Goal: Task Accomplishment & Management: Use online tool/utility

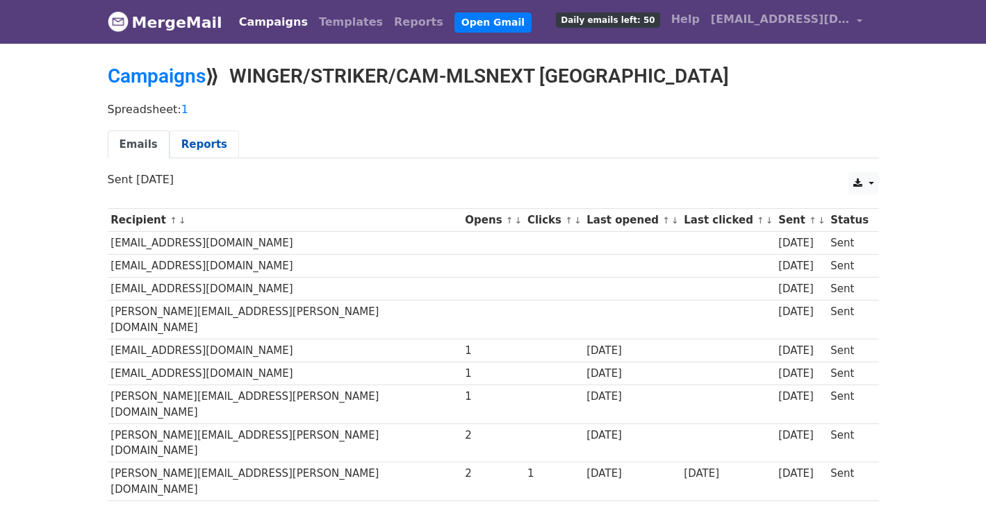
click at [199, 151] on link "Reports" at bounding box center [204, 145] width 69 height 28
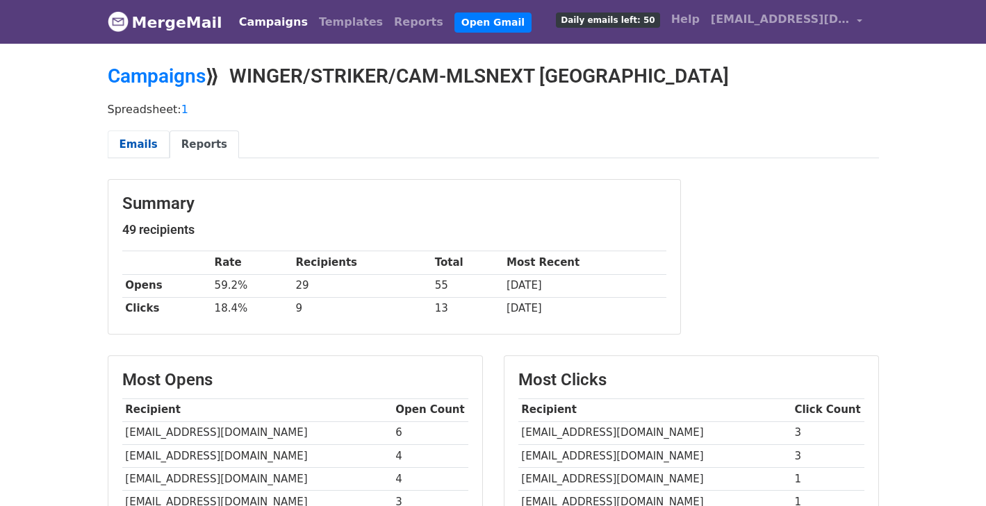
click at [144, 144] on link "Emails" at bounding box center [139, 145] width 62 height 28
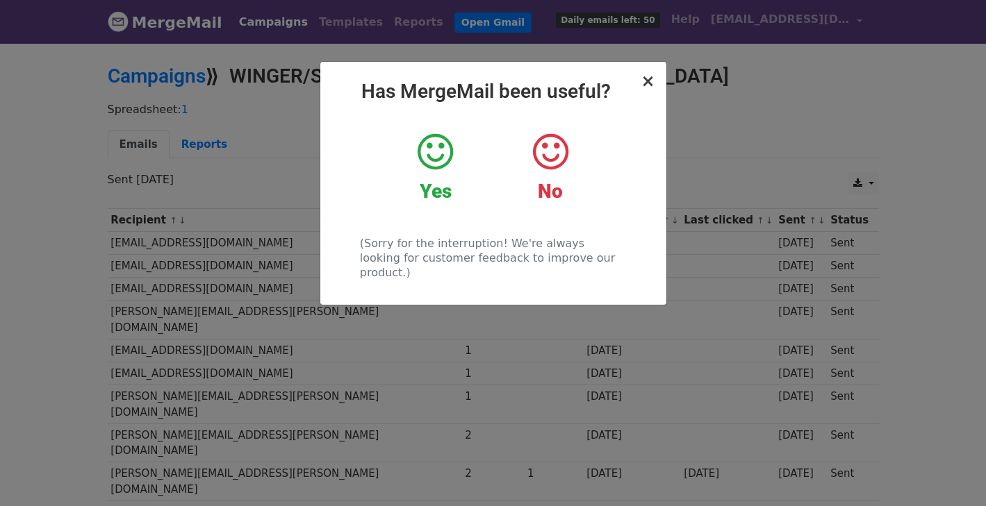
click at [651, 81] on span "×" at bounding box center [648, 81] width 14 height 19
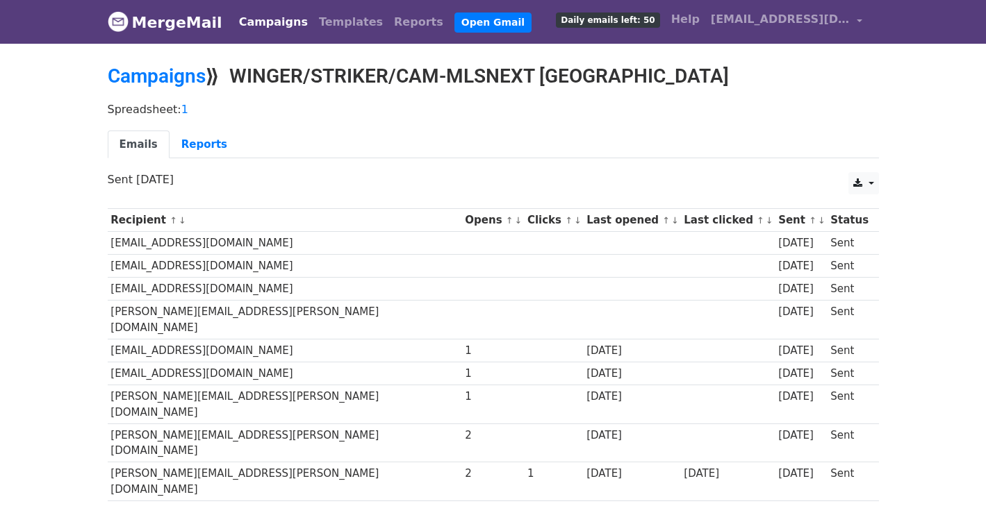
click at [292, 78] on h2 "Campaigns ⟫ WINGER/STRIKER/CAM-MLSNEXT SF GLENS ACADEMY" at bounding box center [493, 77] width 771 height 24
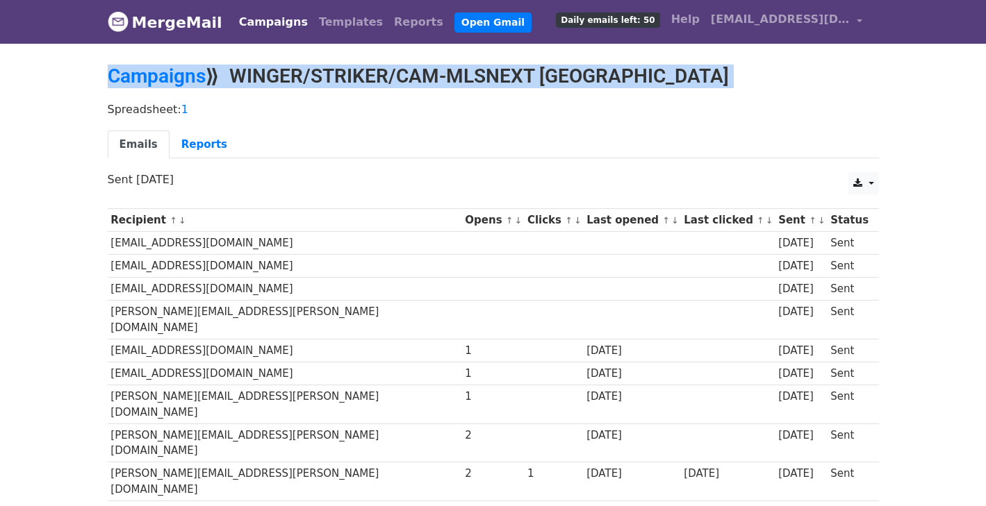
click at [292, 78] on h2 "Campaigns ⟫ WINGER/STRIKER/CAM-MLSNEXT SF GLENS ACADEMY" at bounding box center [493, 77] width 771 height 24
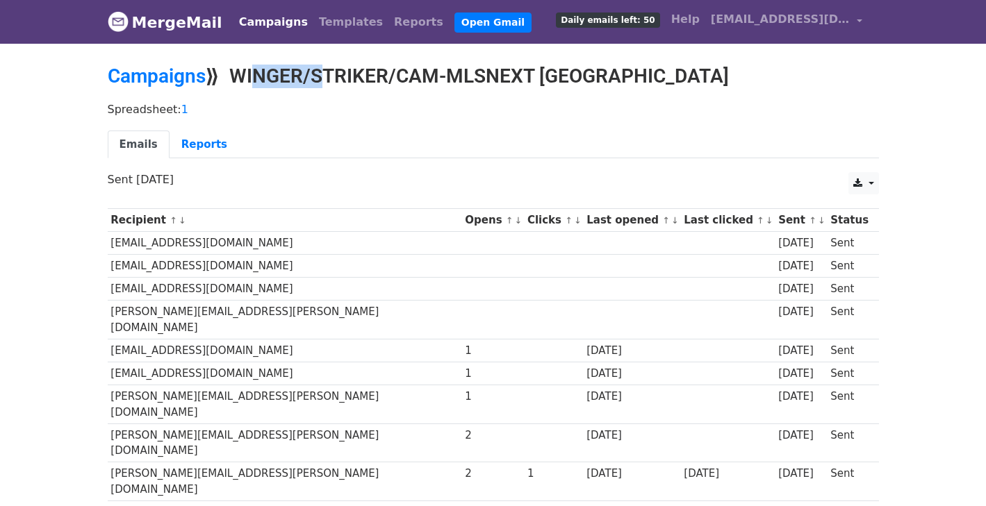
click at [292, 78] on h2 "Campaigns ⟫ WINGER/STRIKER/CAM-MLSNEXT SF GLENS ACADEMY" at bounding box center [493, 77] width 771 height 24
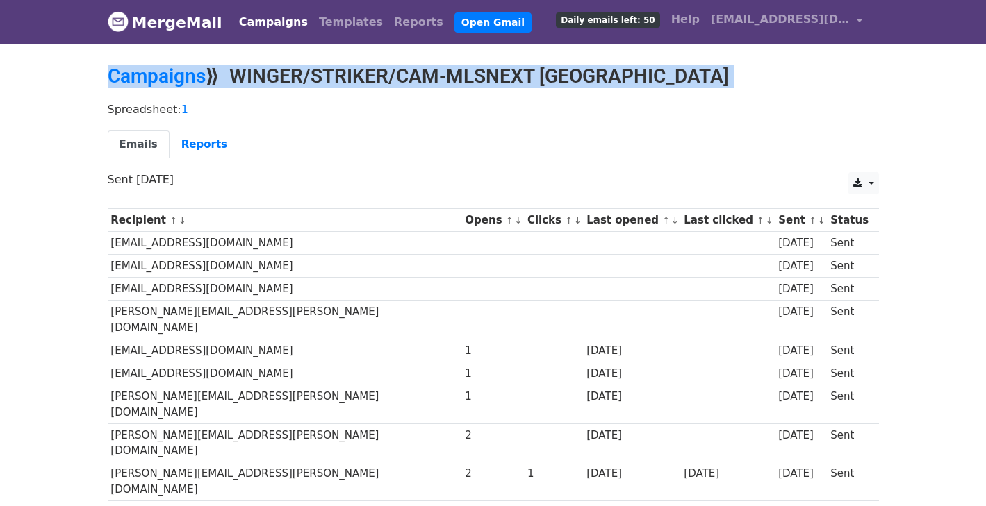
click at [292, 78] on h2 "Campaigns ⟫ WINGER/STRIKER/CAM-MLSNEXT SF GLENS ACADEMY" at bounding box center [493, 77] width 771 height 24
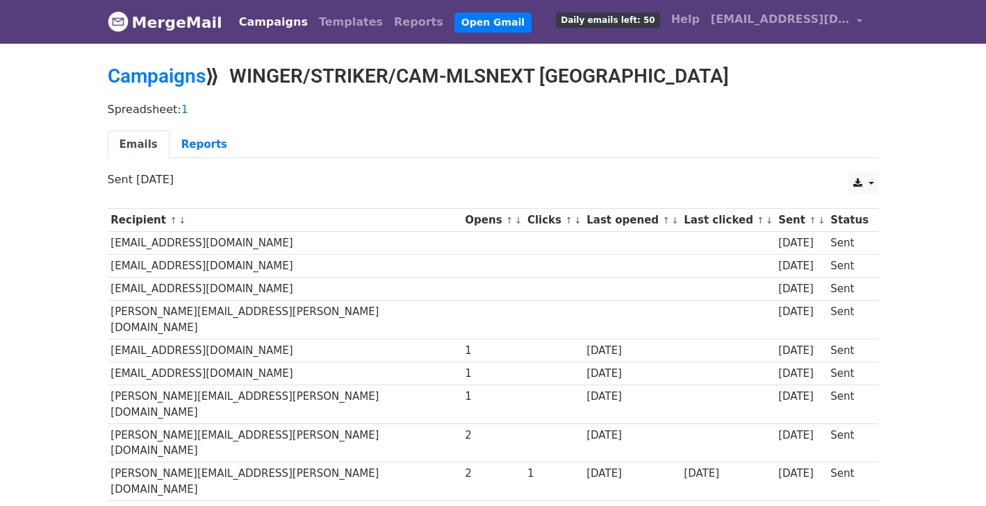
click at [238, 74] on h2 "Campaigns ⟫ WINGER/STRIKER/CAM-MLSNEXT SF GLENS ACADEMY" at bounding box center [493, 77] width 771 height 24
drag, startPoint x: 238, startPoint y: 74, endPoint x: 707, endPoint y: 85, distance: 469.8
click at [707, 85] on h2 "Campaigns ⟫ WINGER/STRIKER/CAM-MLSNEXT SF GLENS ACADEMY" at bounding box center [493, 77] width 771 height 24
copy h2 "WINGER/STRIKER/CAM-MLSNEXT SF GLENS ACADEMY"
